Goal: Task Accomplishment & Management: Complete application form

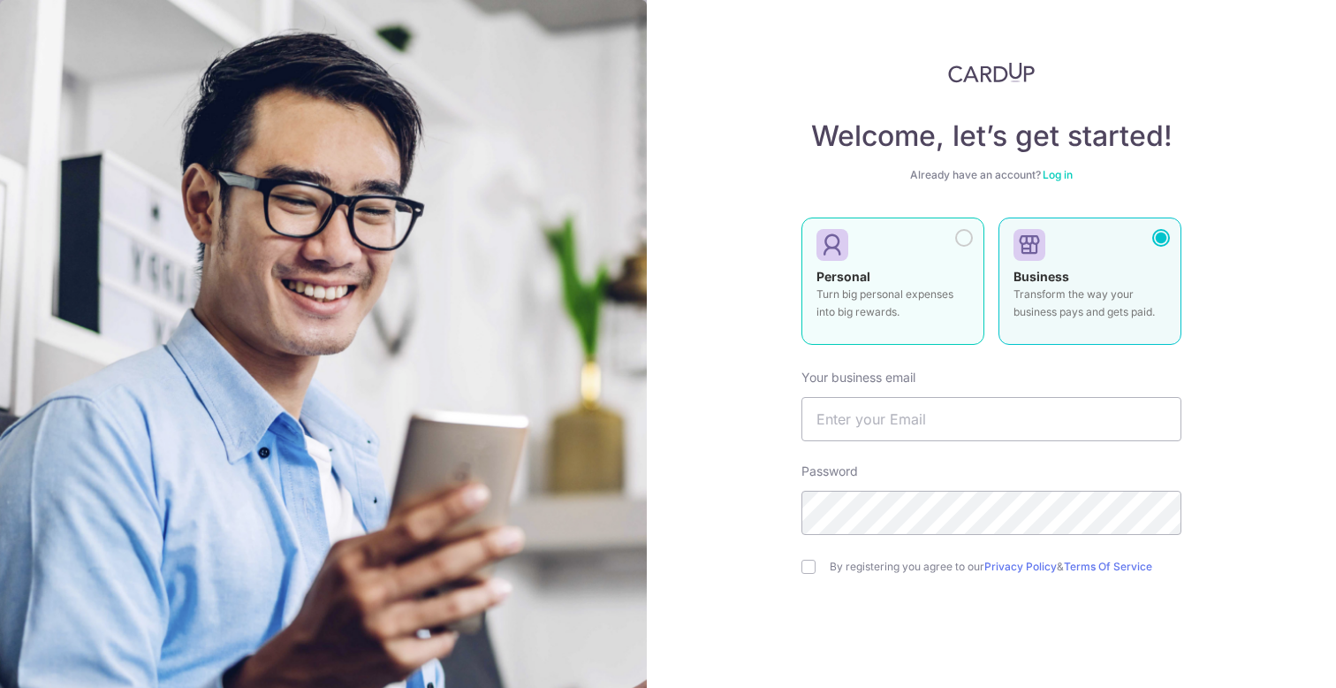
click at [921, 335] on label "Personal Turn big personal expenses into big rewards." at bounding box center [893, 280] width 183 height 127
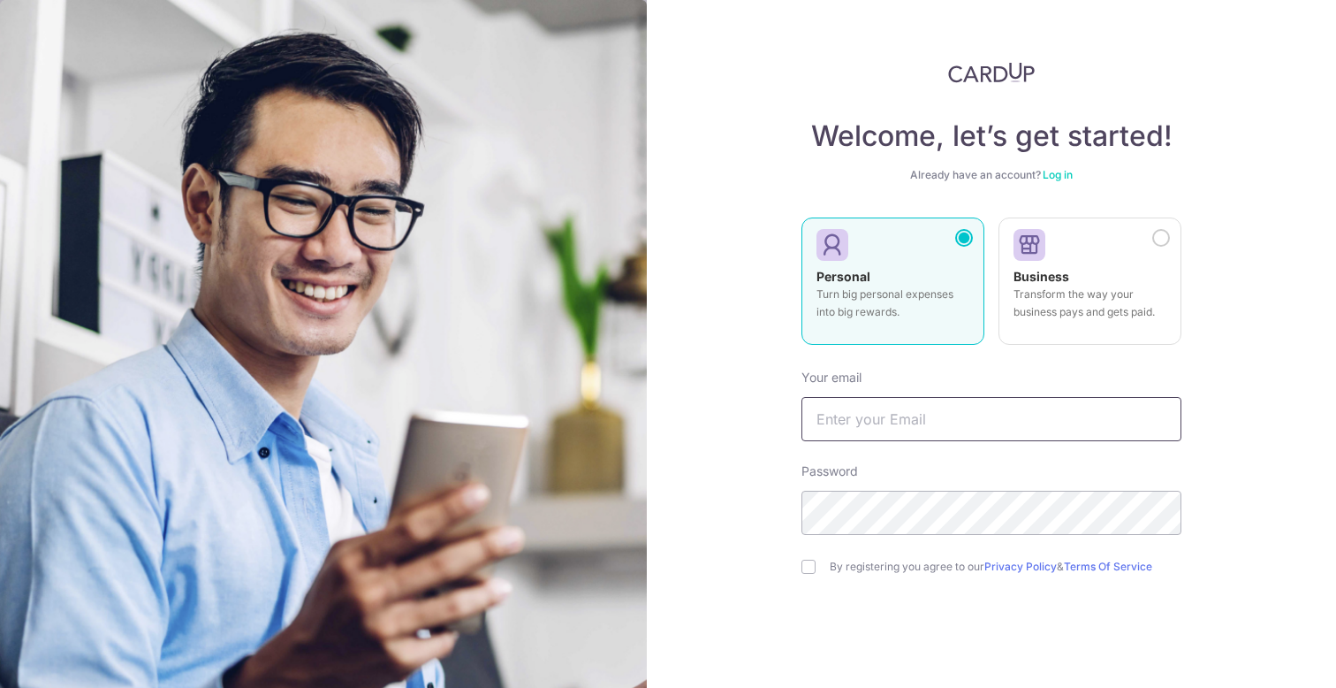
click at [917, 408] on input "text" at bounding box center [992, 419] width 380 height 44
type input "[EMAIL_ADDRESS][DOMAIN_NAME]"
click at [816, 563] on div "By registering you agree to our Privacy Policy & Terms Of Service" at bounding box center [992, 566] width 380 height 21
click at [811, 563] on input "checkbox" at bounding box center [809, 566] width 14 height 14
checkbox input "true"
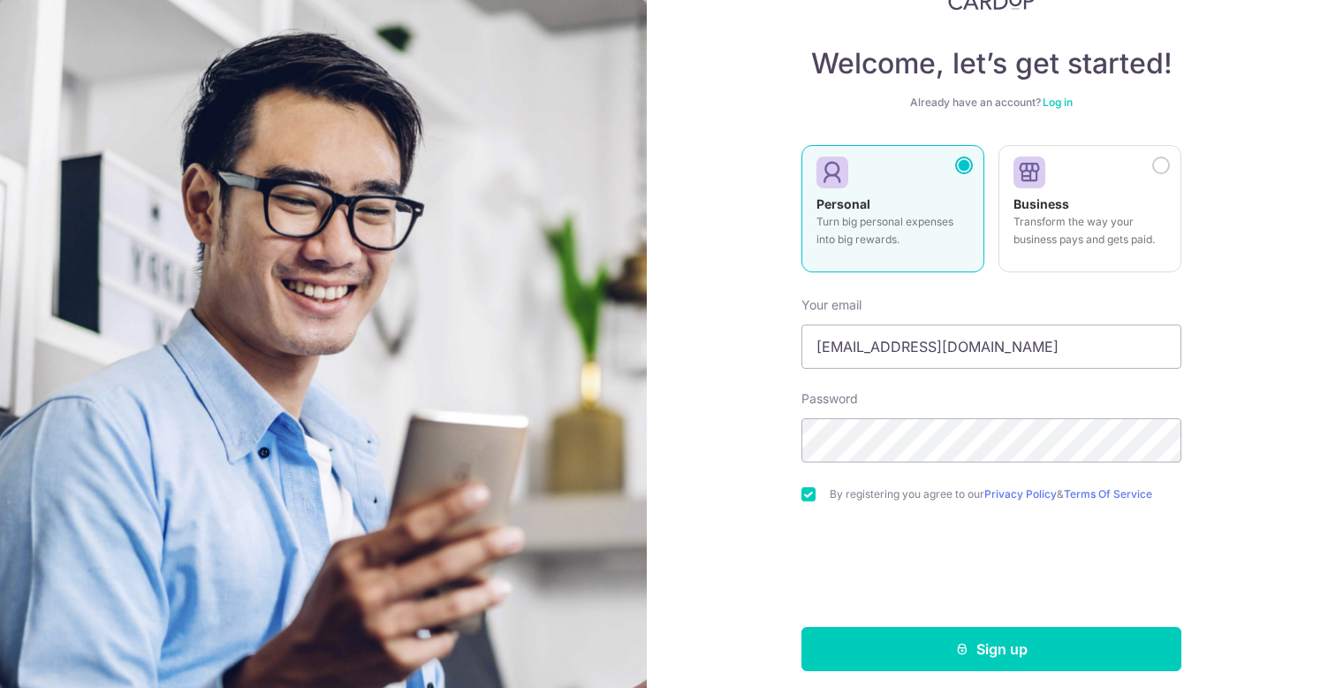
scroll to position [84, 0]
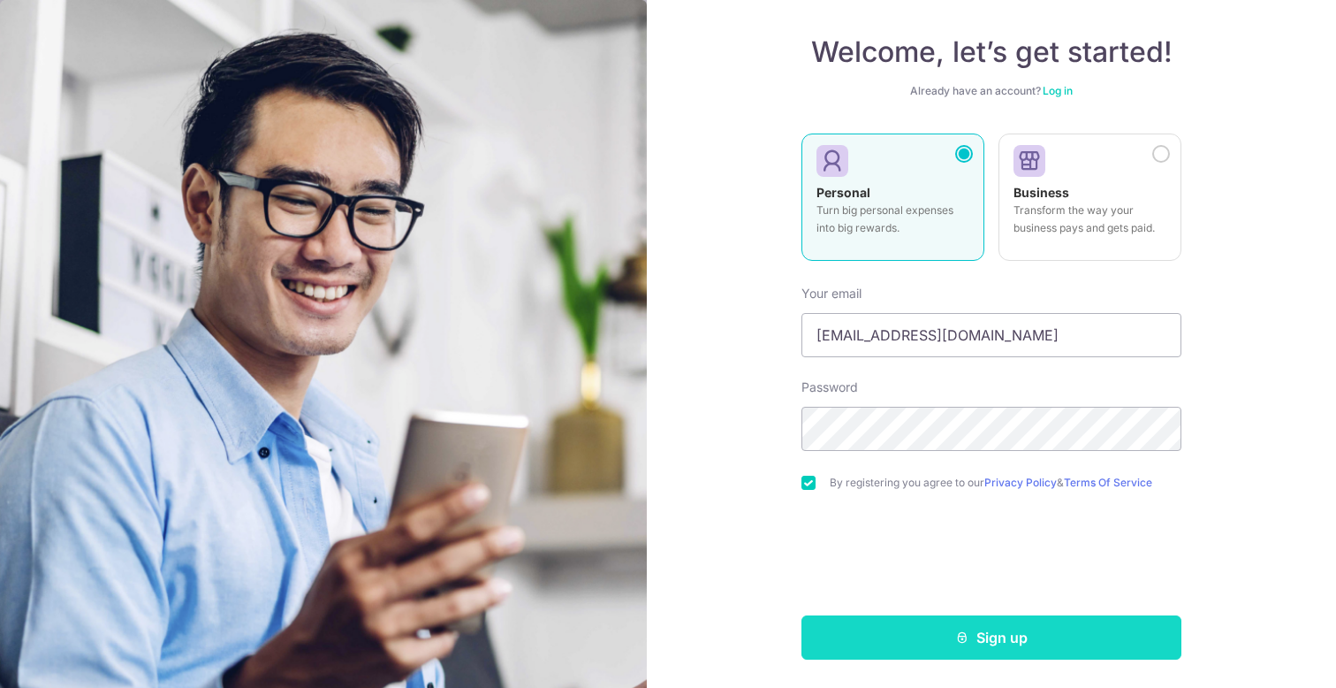
click at [935, 637] on button "Sign up" at bounding box center [992, 637] width 380 height 44
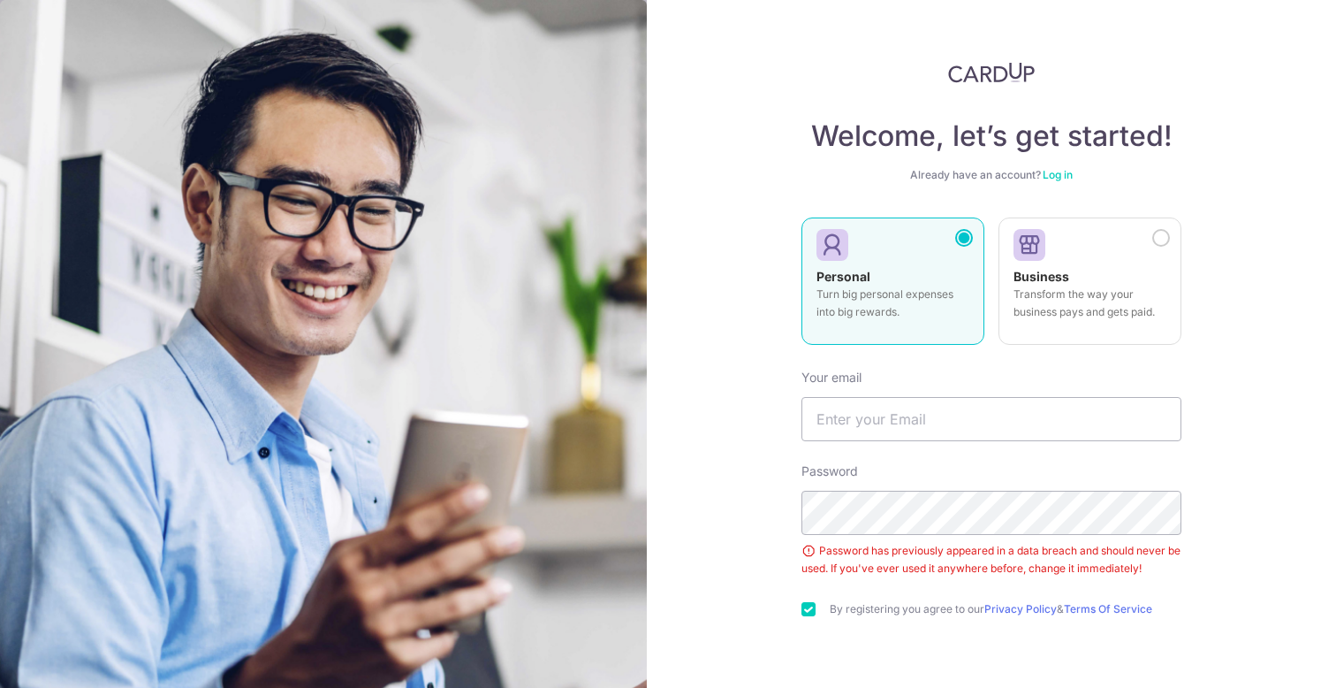
scroll to position [57, 0]
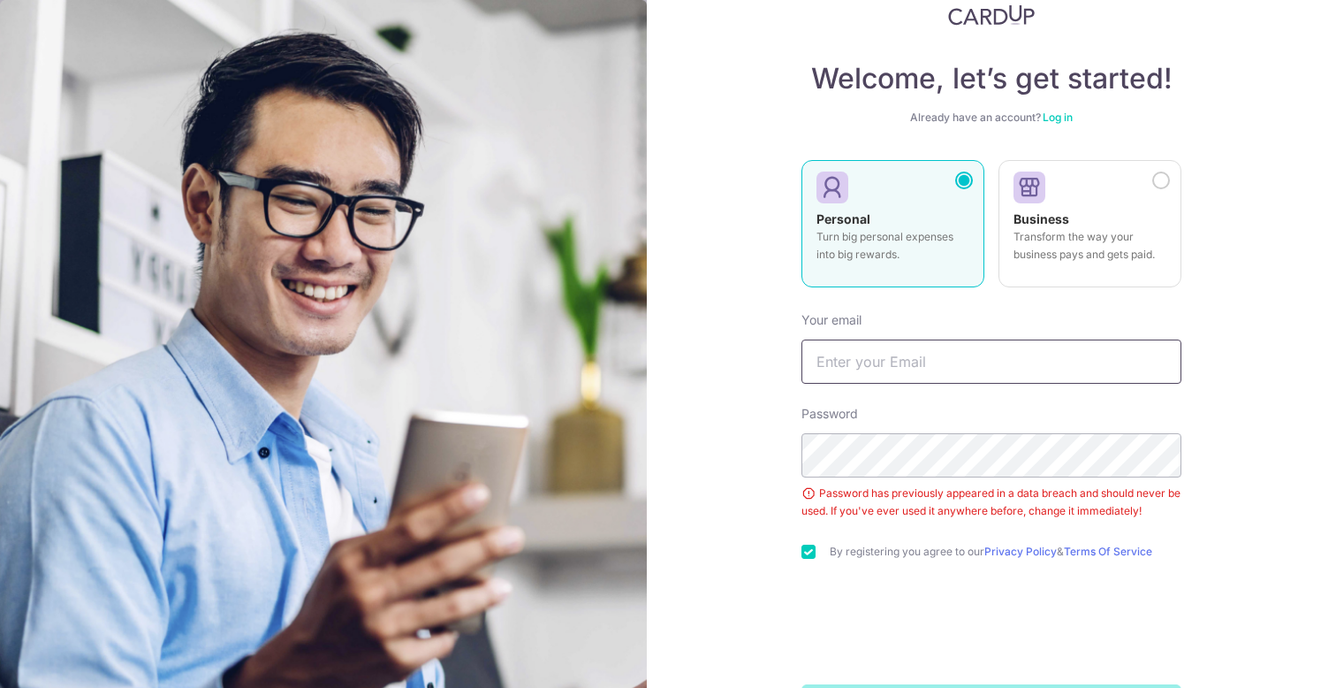
click at [970, 361] on input "text" at bounding box center [992, 361] width 380 height 44
click at [897, 361] on input "text" at bounding box center [992, 361] width 380 height 44
type input "[EMAIL_ADDRESS][DOMAIN_NAME]"
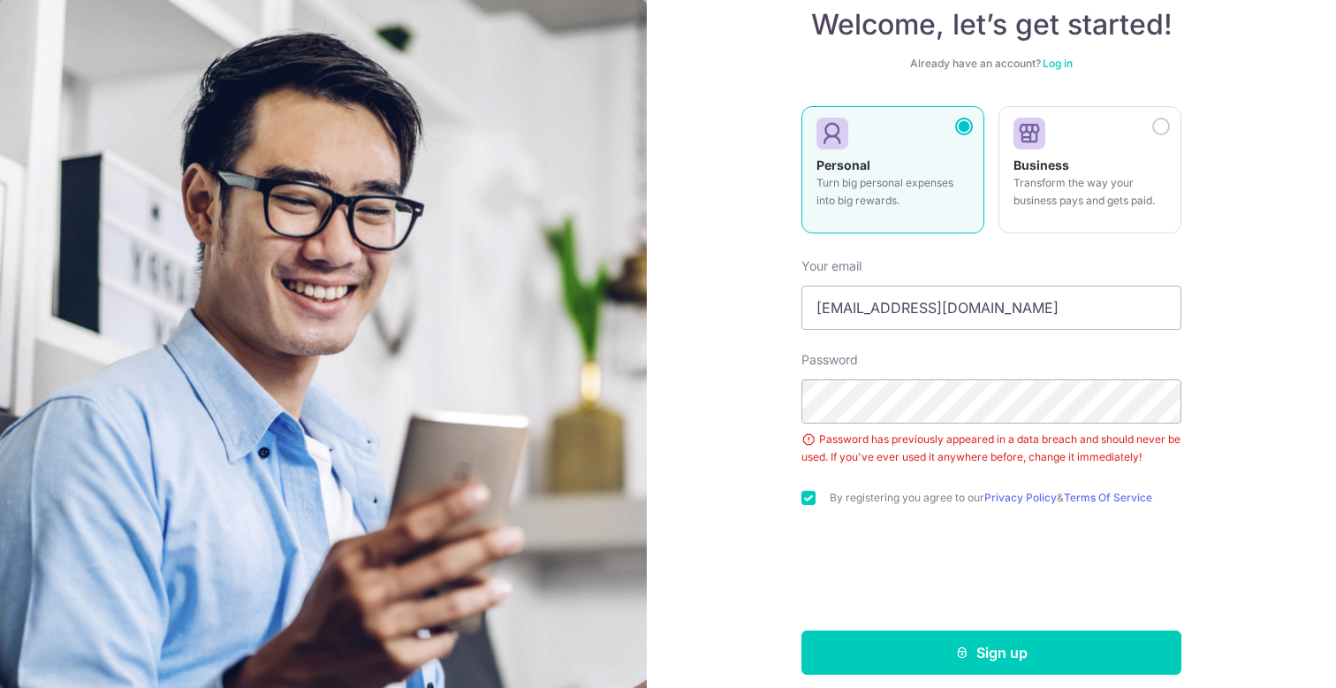
scroll to position [113, 0]
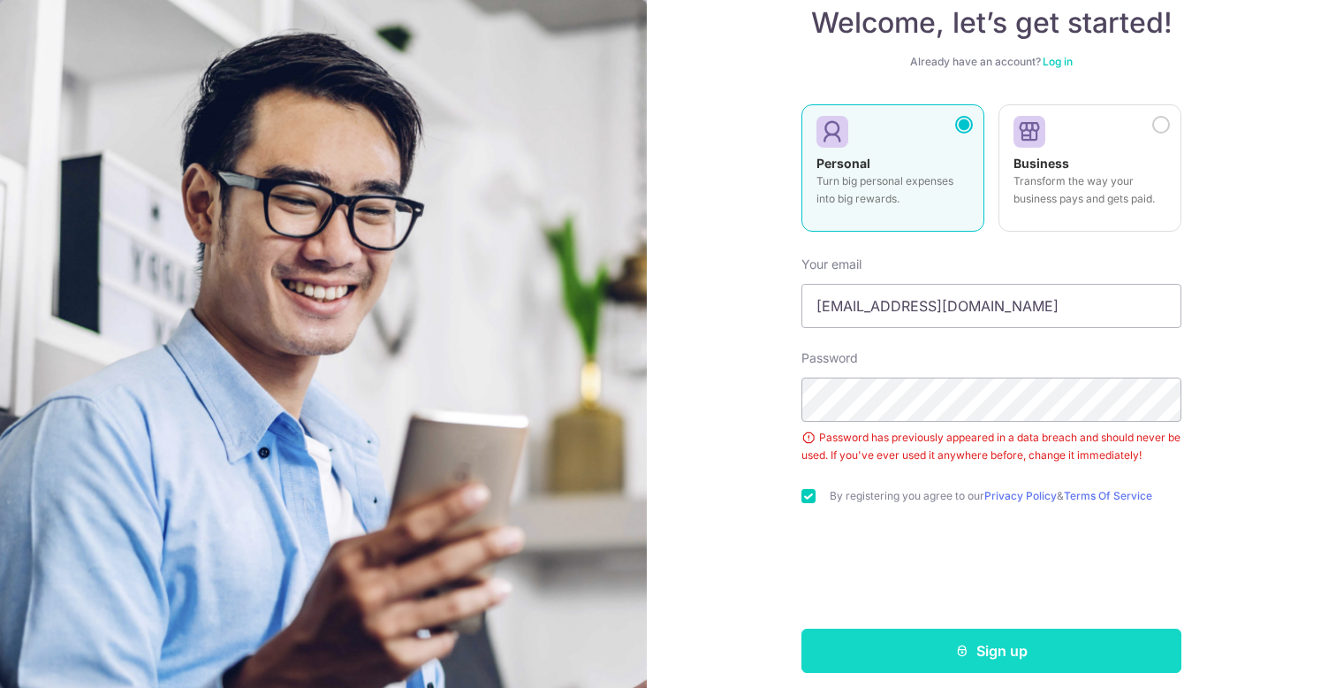
click at [868, 638] on button "Sign up" at bounding box center [992, 650] width 380 height 44
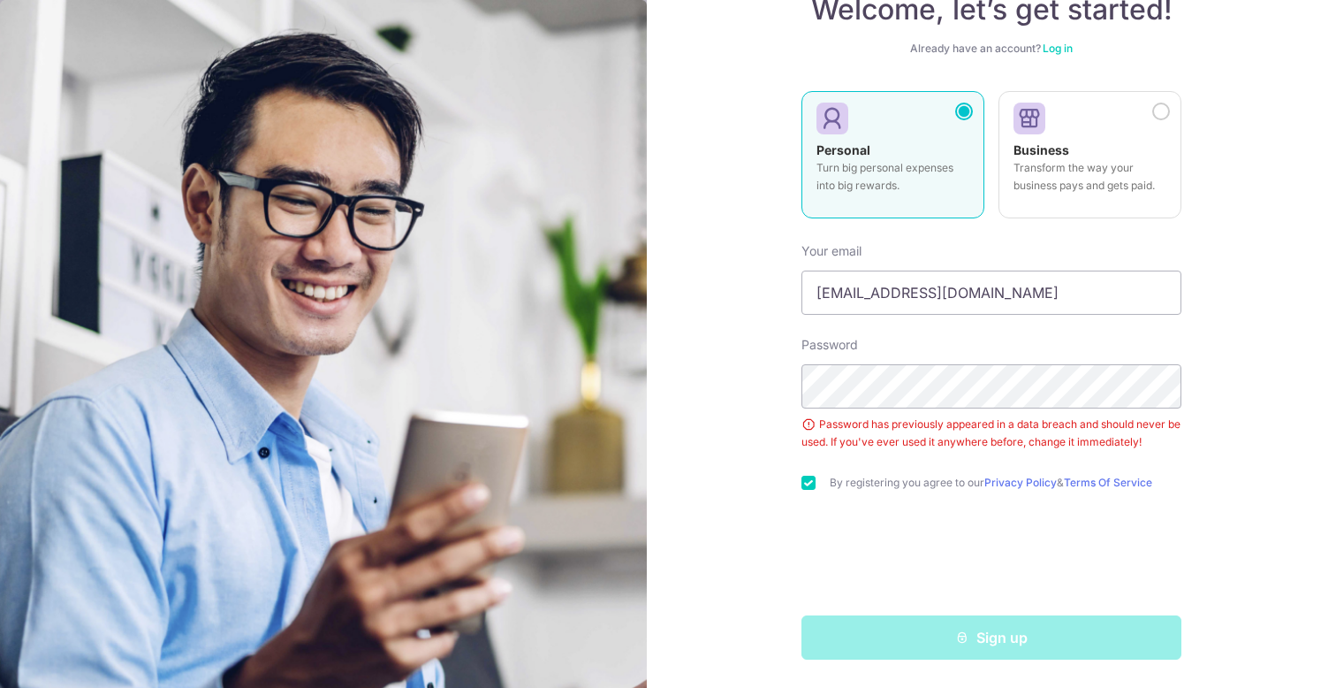
scroll to position [0, 0]
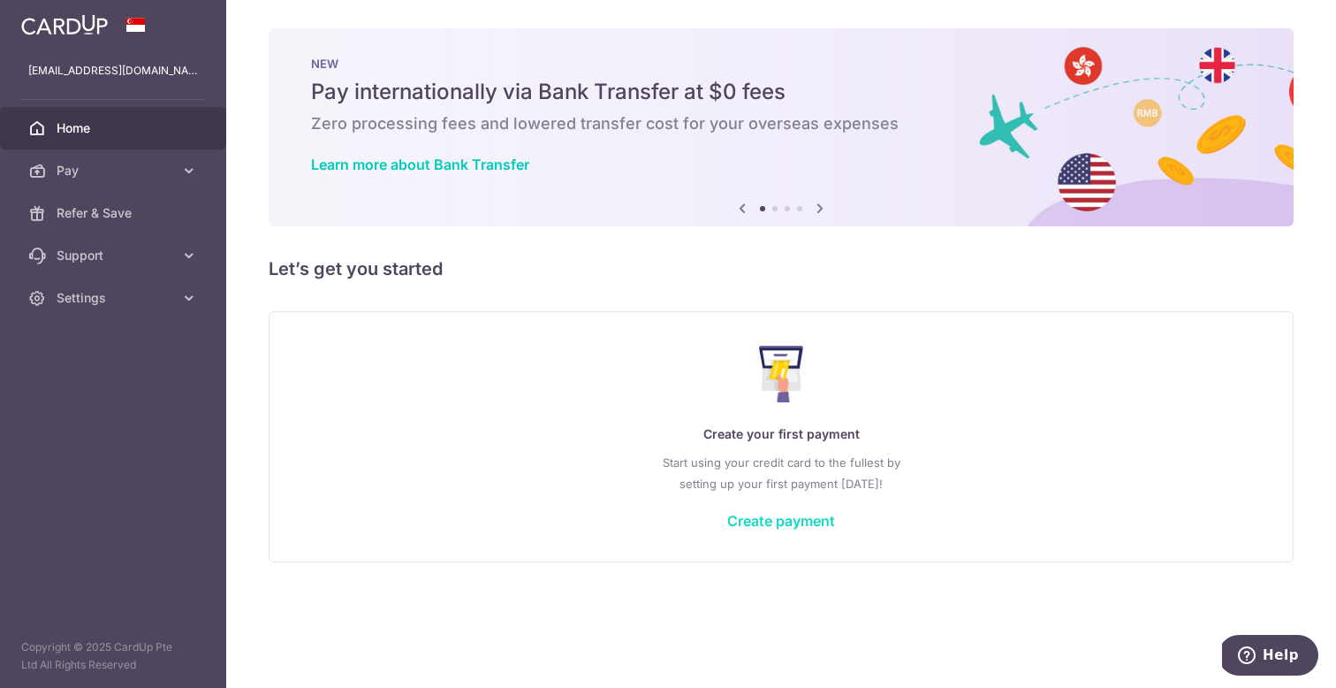
click at [795, 521] on link "Create payment" at bounding box center [781, 521] width 108 height 18
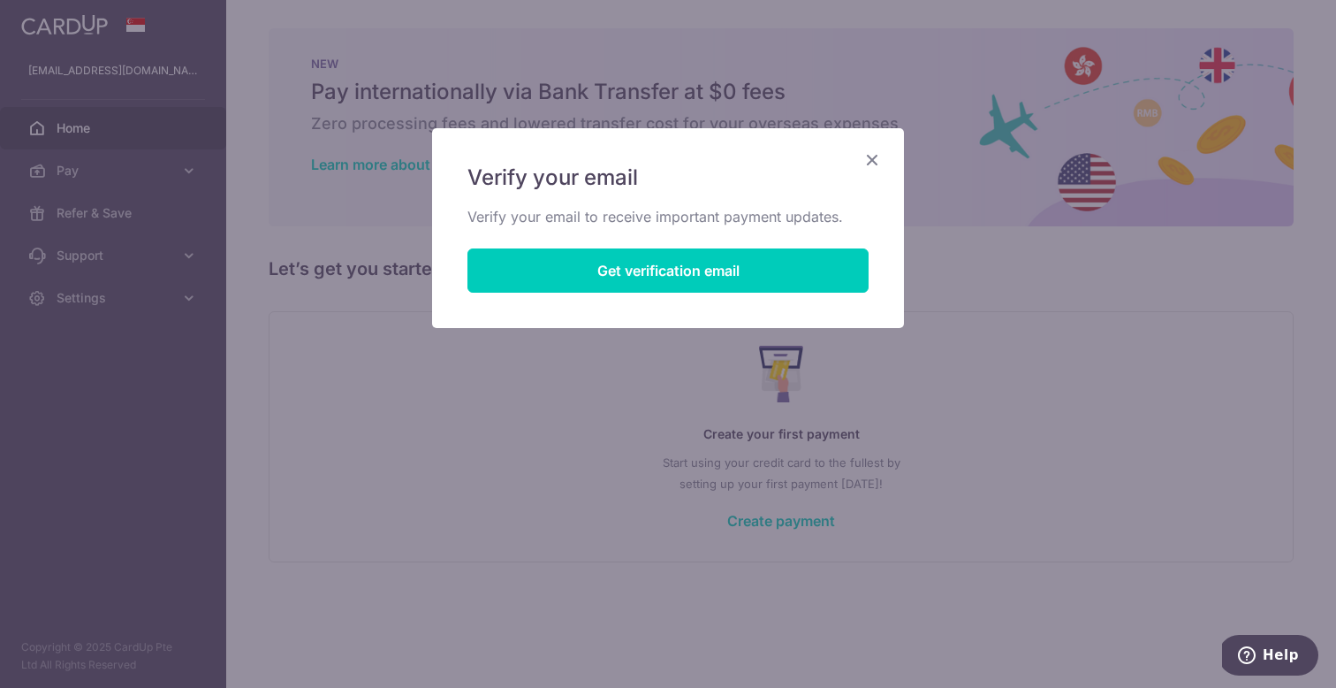
click at [869, 163] on icon "Close" at bounding box center [872, 159] width 21 height 22
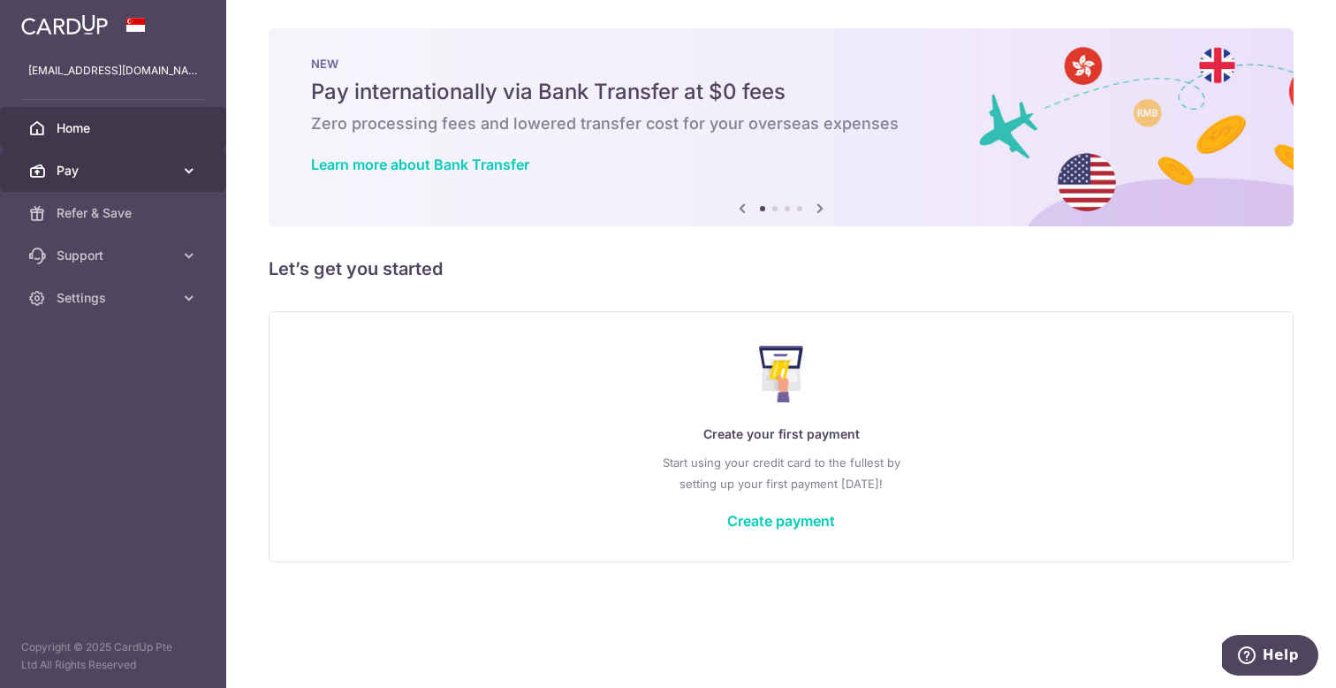
click at [139, 173] on span "Pay" at bounding box center [115, 171] width 117 height 18
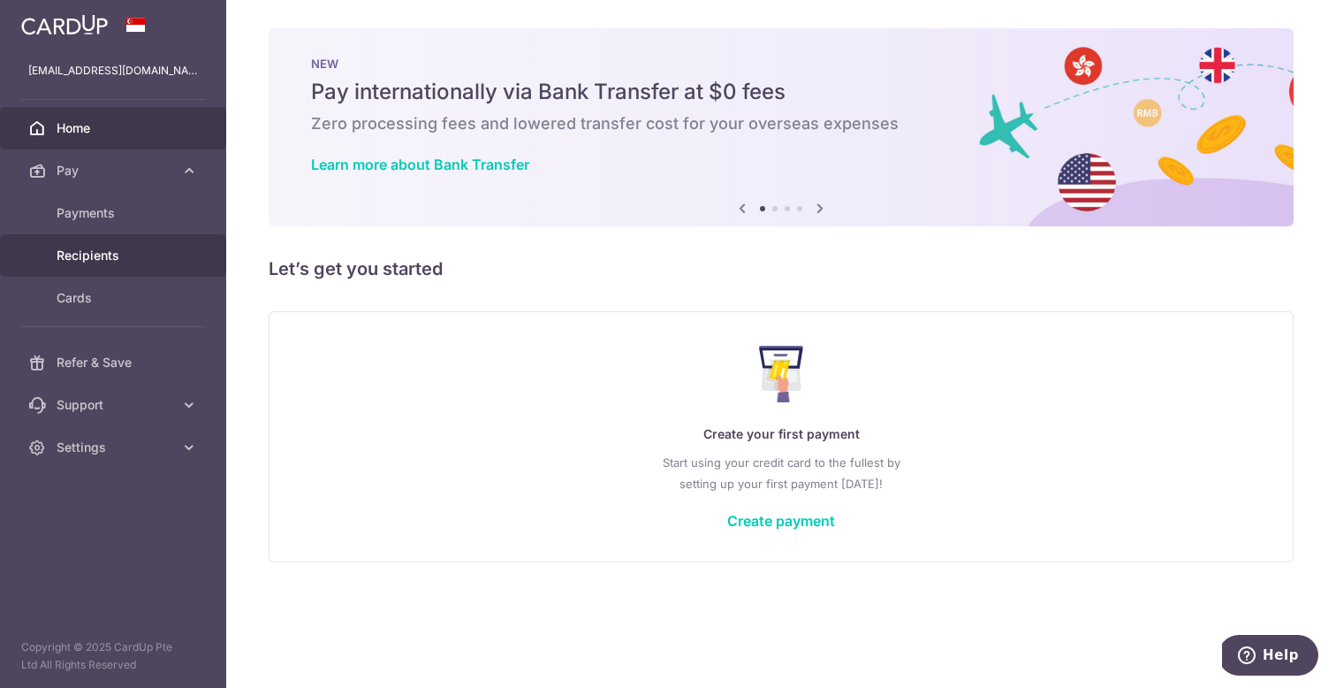
click at [81, 253] on span "Recipients" at bounding box center [115, 256] width 117 height 18
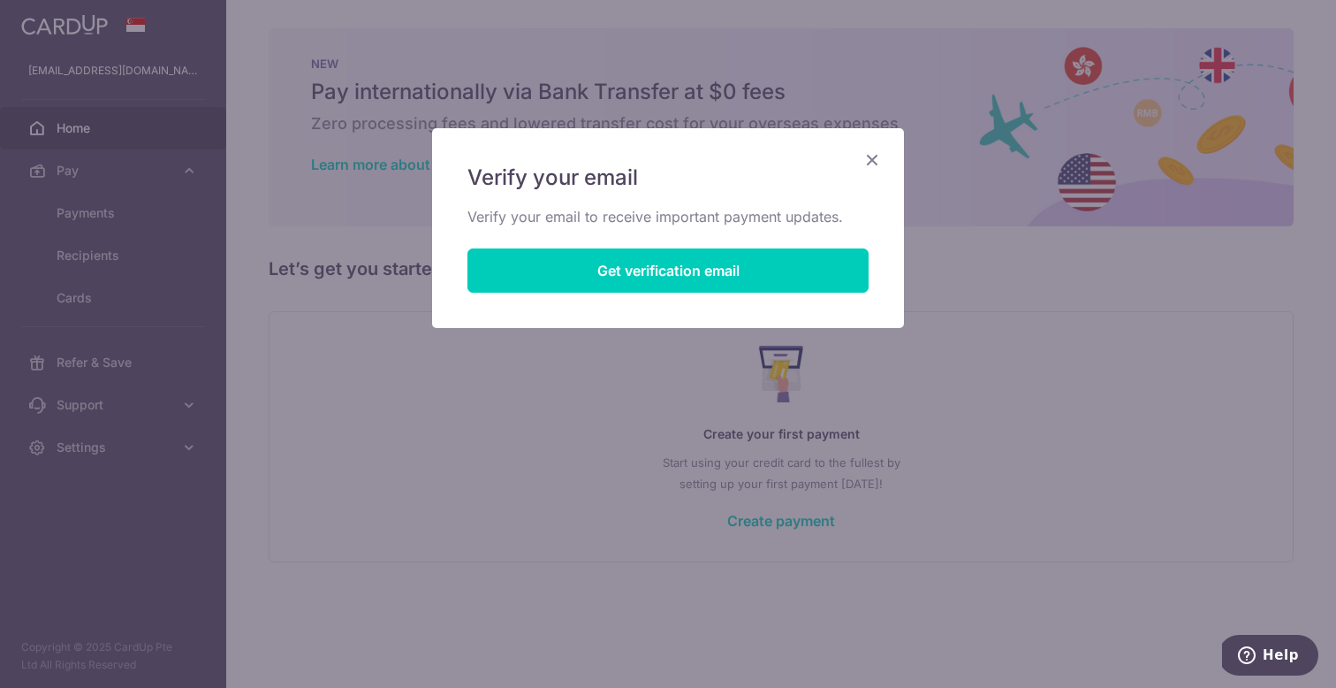
click at [871, 163] on icon "Close" at bounding box center [872, 159] width 21 height 22
